Goal: Transaction & Acquisition: Obtain resource

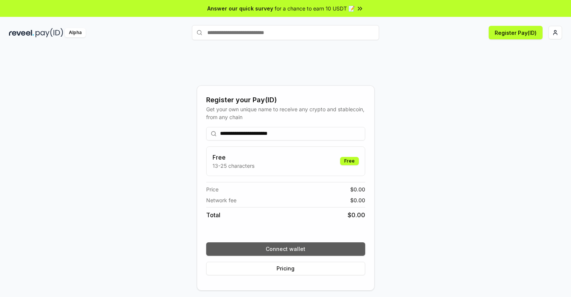
type input "**********"
click at [286, 249] on button "Connect wallet" at bounding box center [285, 248] width 159 height 13
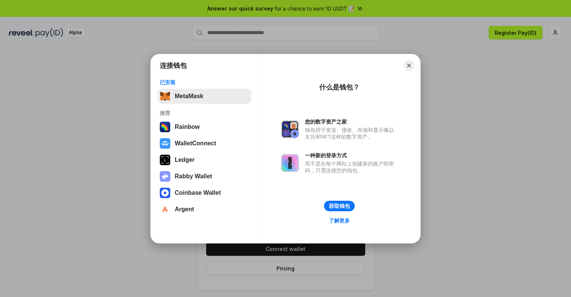
click at [204, 96] on button "MetaMask" at bounding box center [205, 96] width 94 height 15
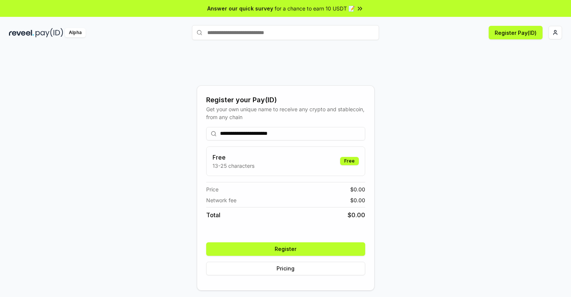
click at [286, 249] on button "Register" at bounding box center [285, 248] width 159 height 13
